Goal: Browse casually: Explore the website without a specific task or goal

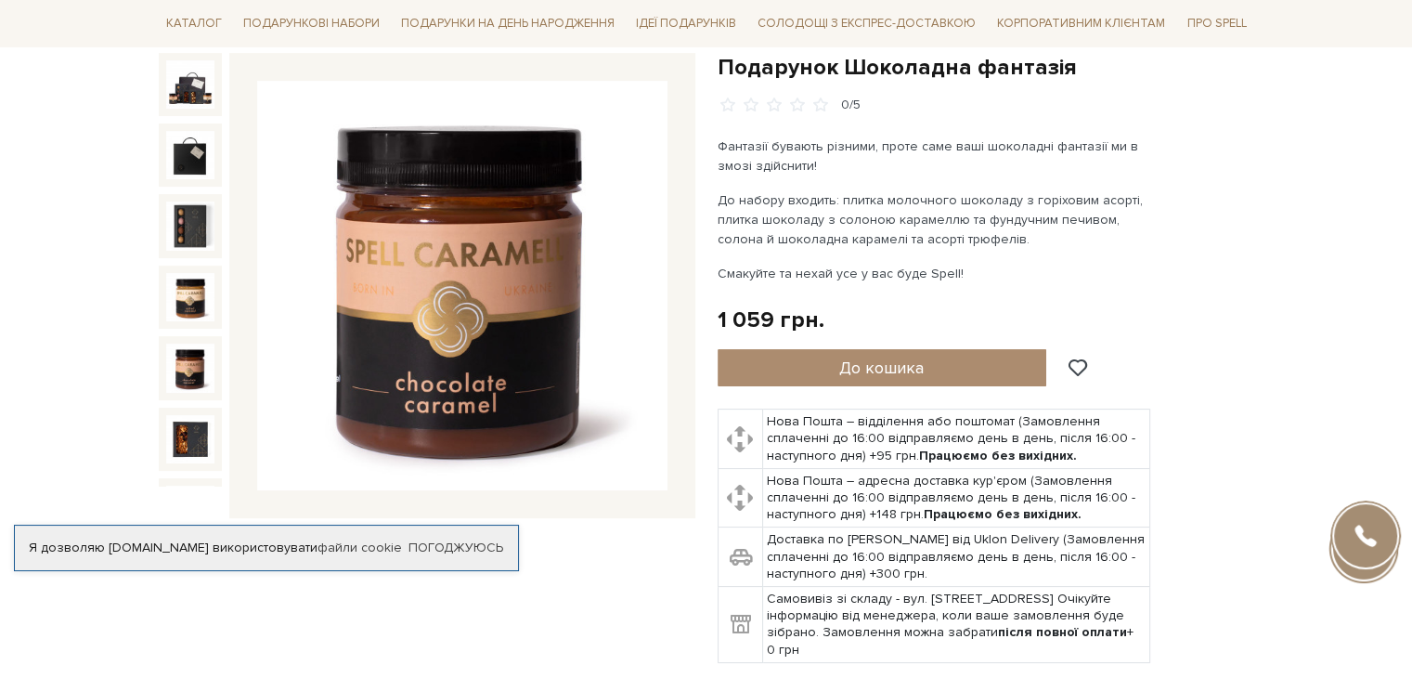
scroll to position [93, 0]
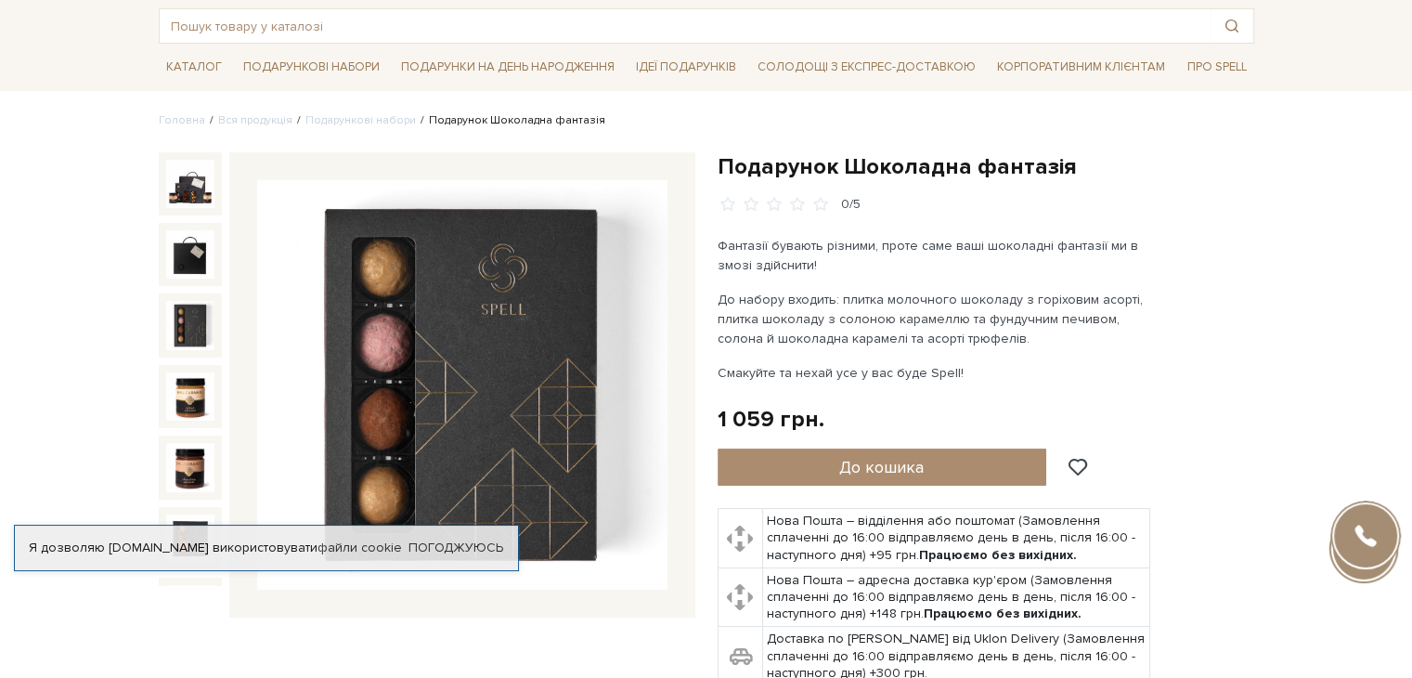
click at [183, 201] on img at bounding box center [190, 184] width 48 height 48
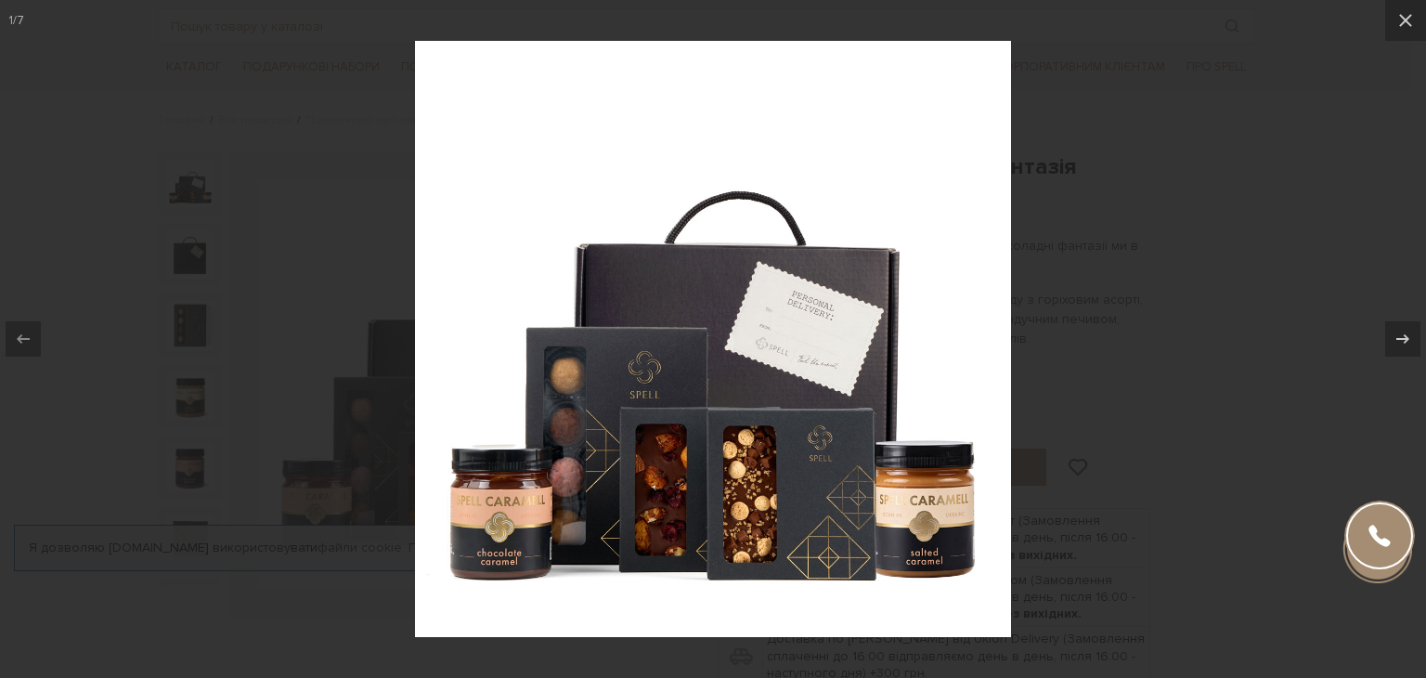
click at [180, 257] on div at bounding box center [713, 339] width 1426 height 678
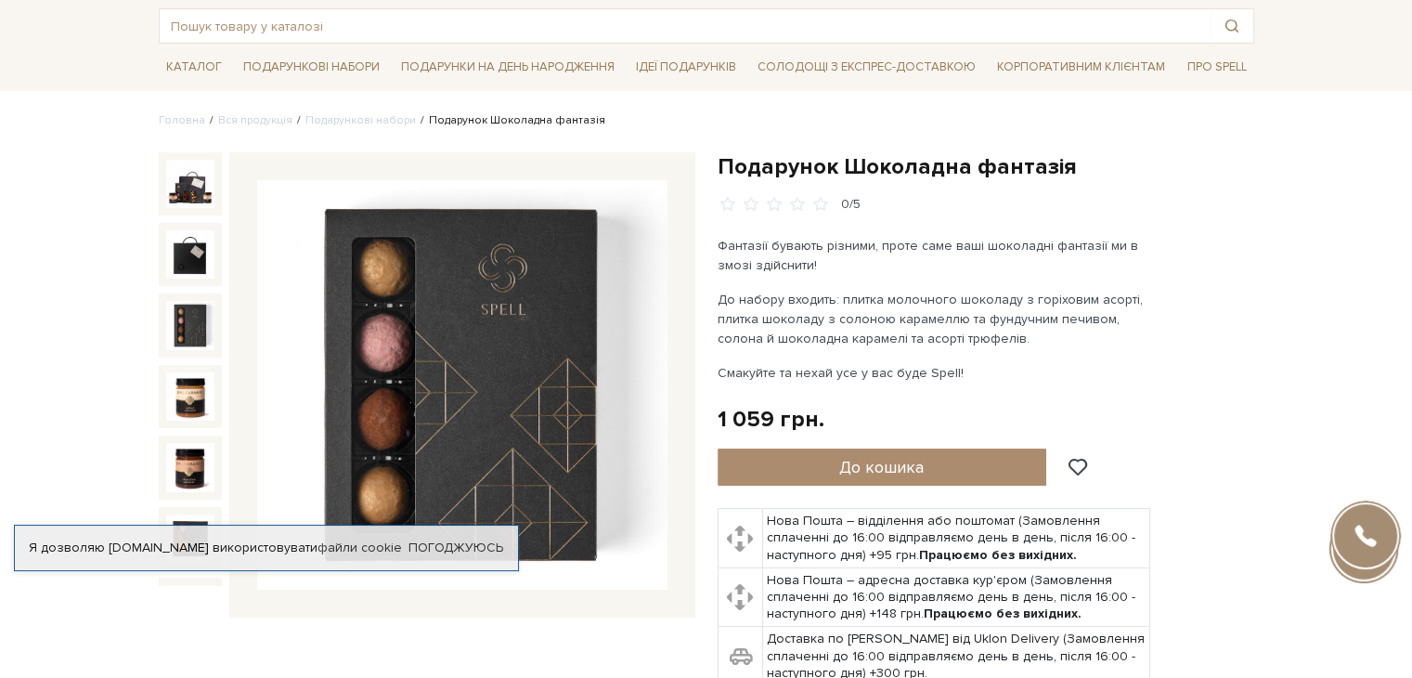
click at [191, 317] on img at bounding box center [190, 325] width 48 height 48
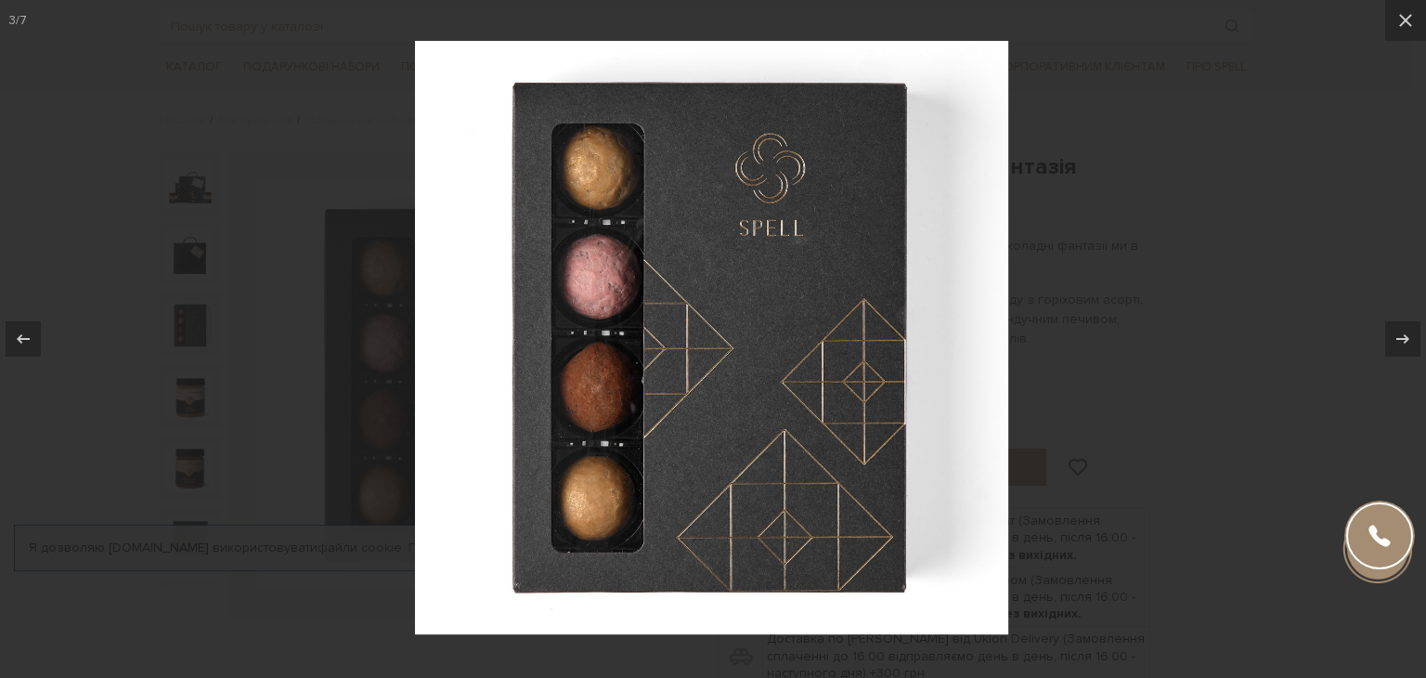
click at [187, 375] on div at bounding box center [713, 339] width 1426 height 678
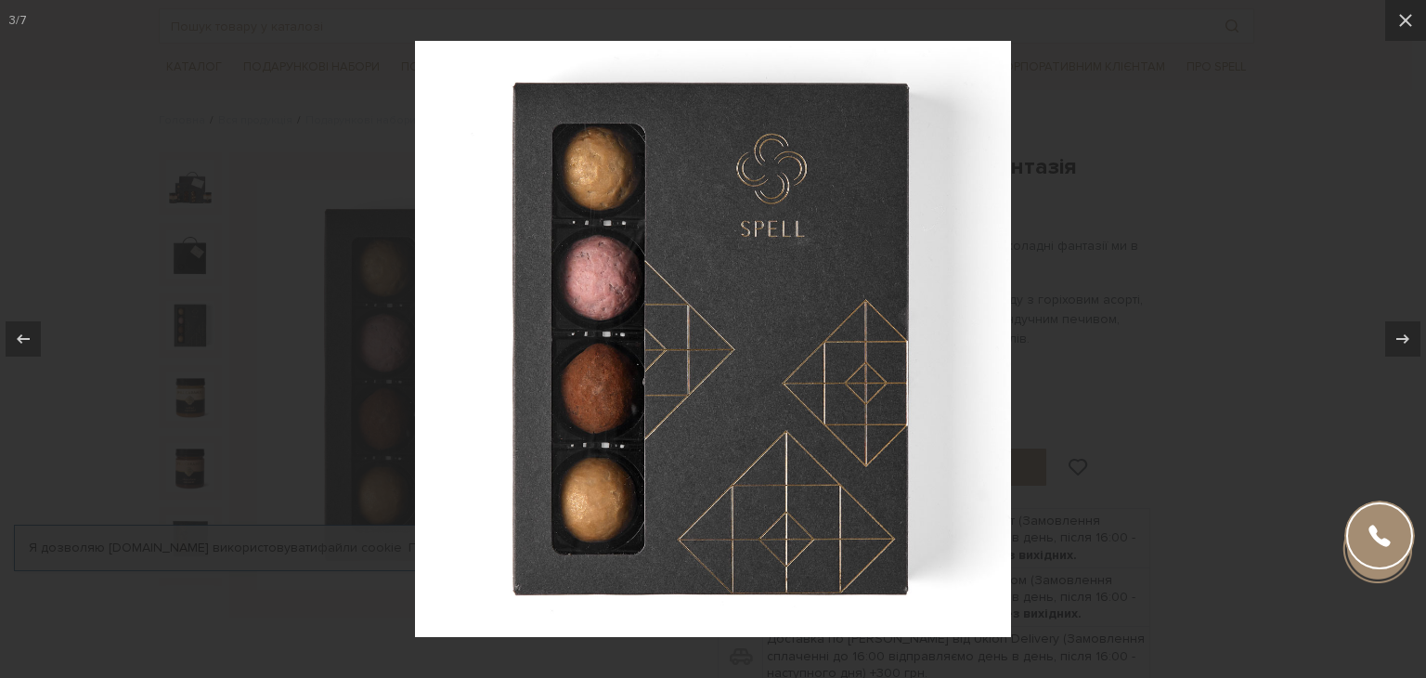
click at [181, 407] on div at bounding box center [713, 339] width 1426 height 678
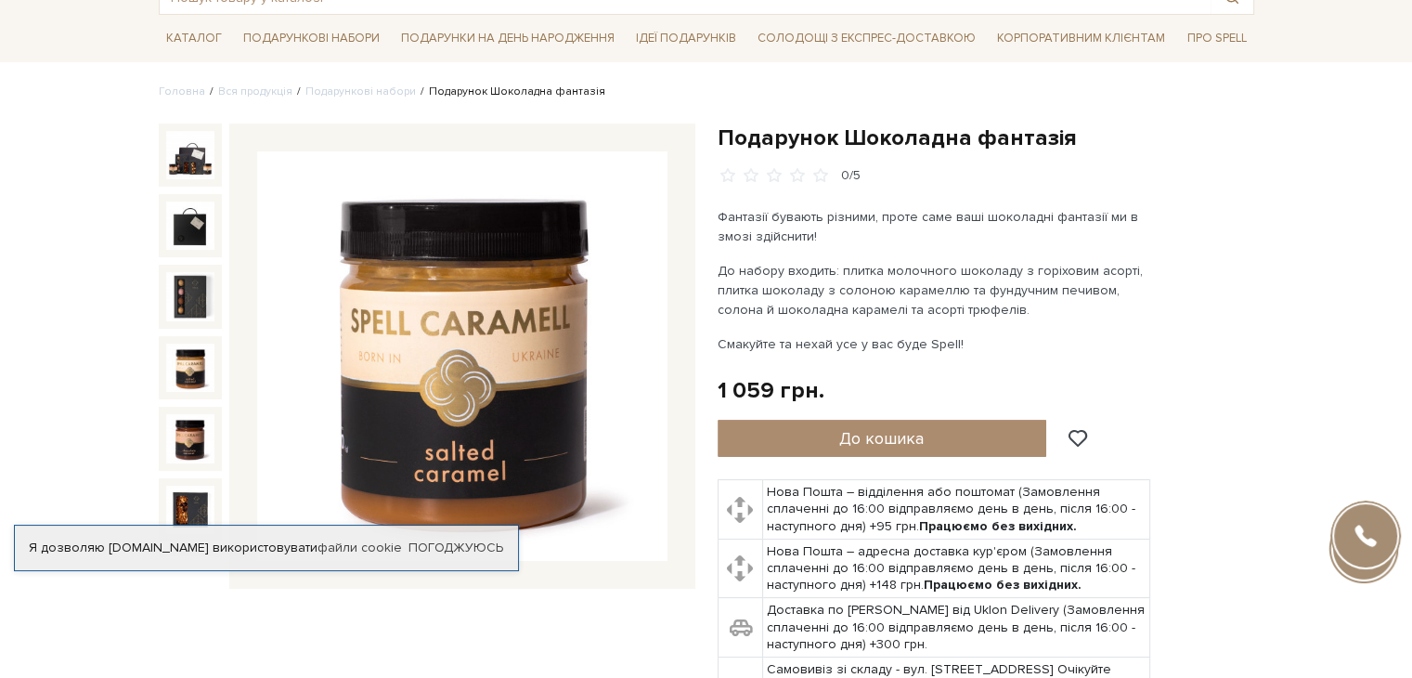
scroll to position [93, 0]
